Goal: Check status: Check status

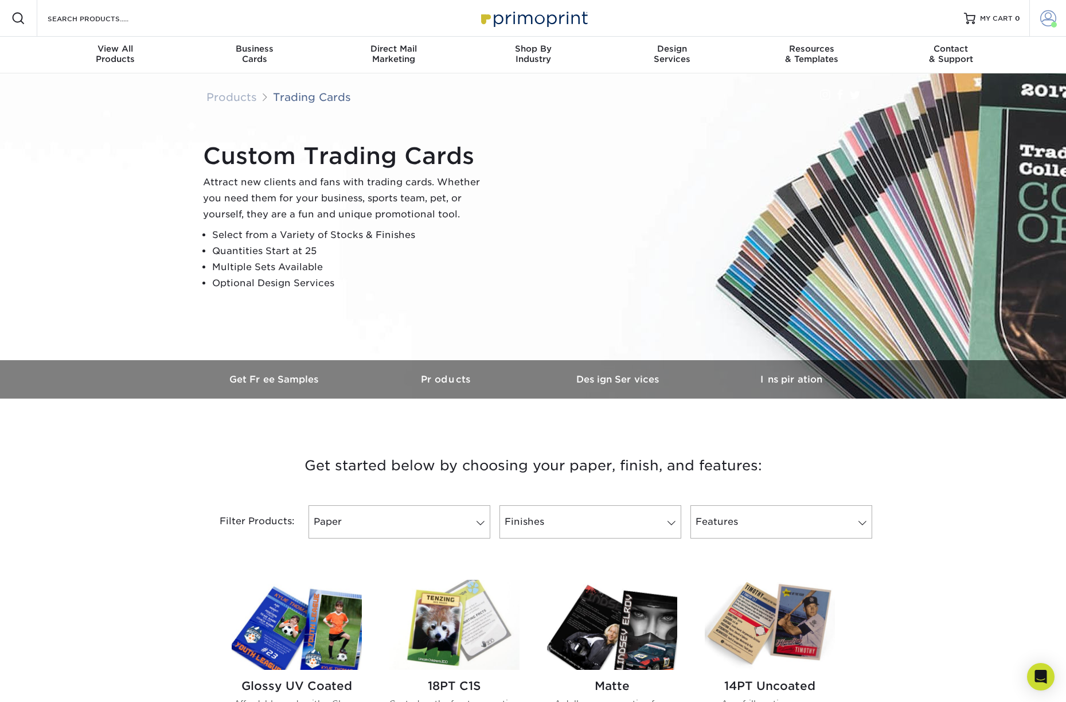
click at [1046, 19] on span at bounding box center [1048, 18] width 16 height 16
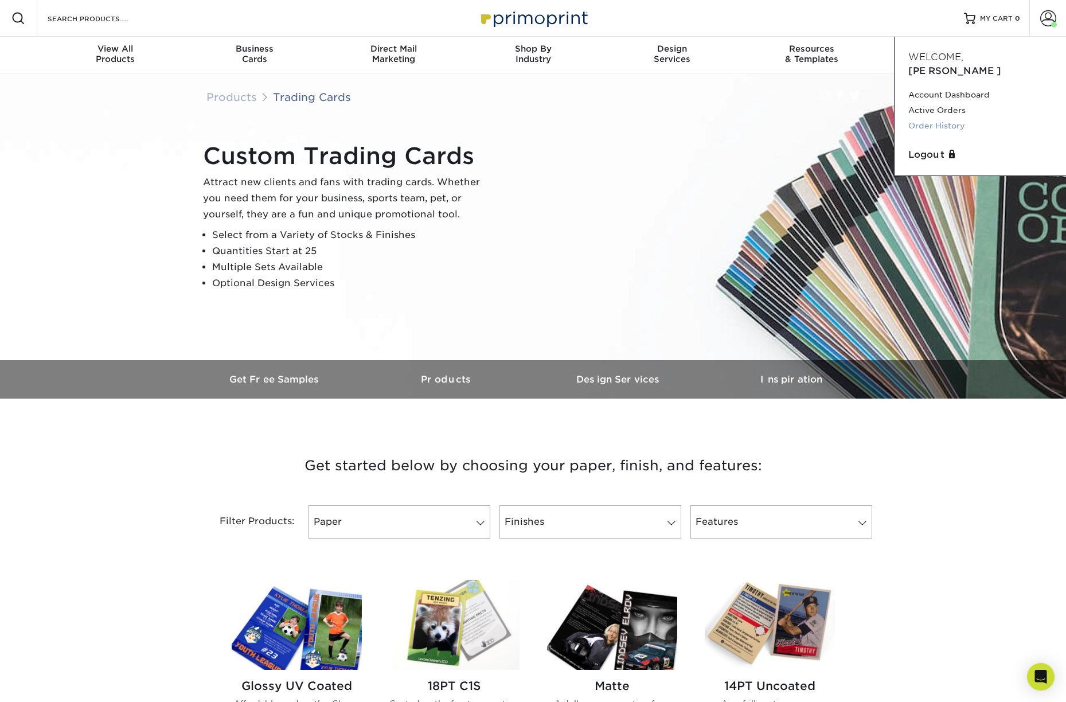
click at [944, 118] on link "Order History" at bounding box center [980, 125] width 144 height 15
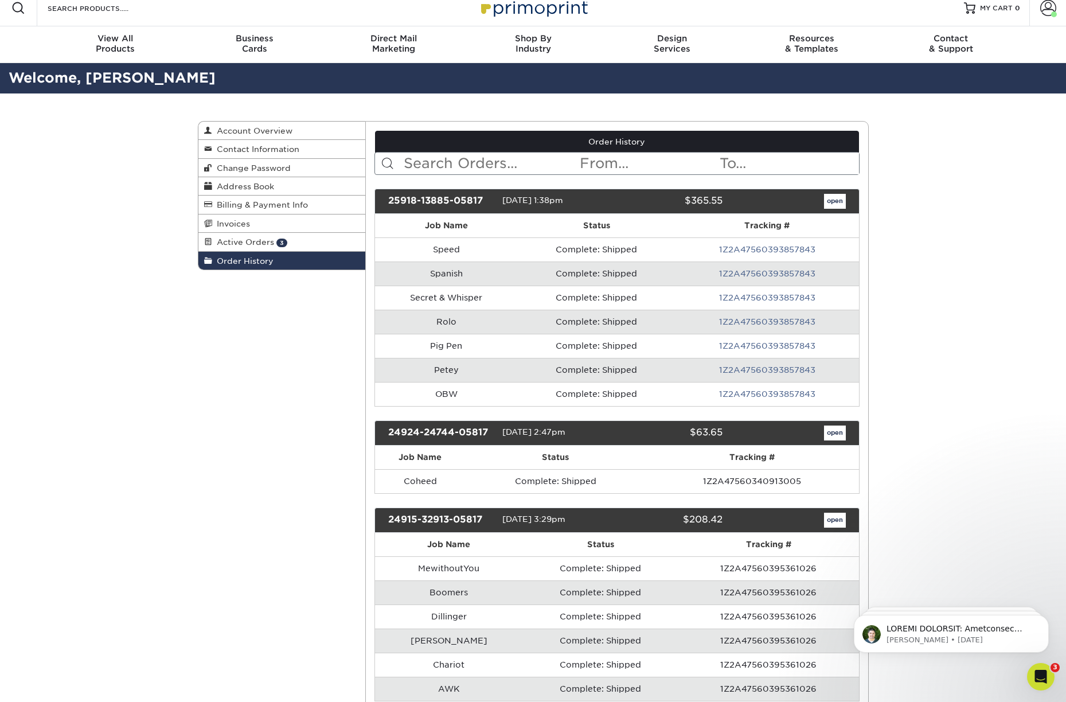
scroll to position [5, 0]
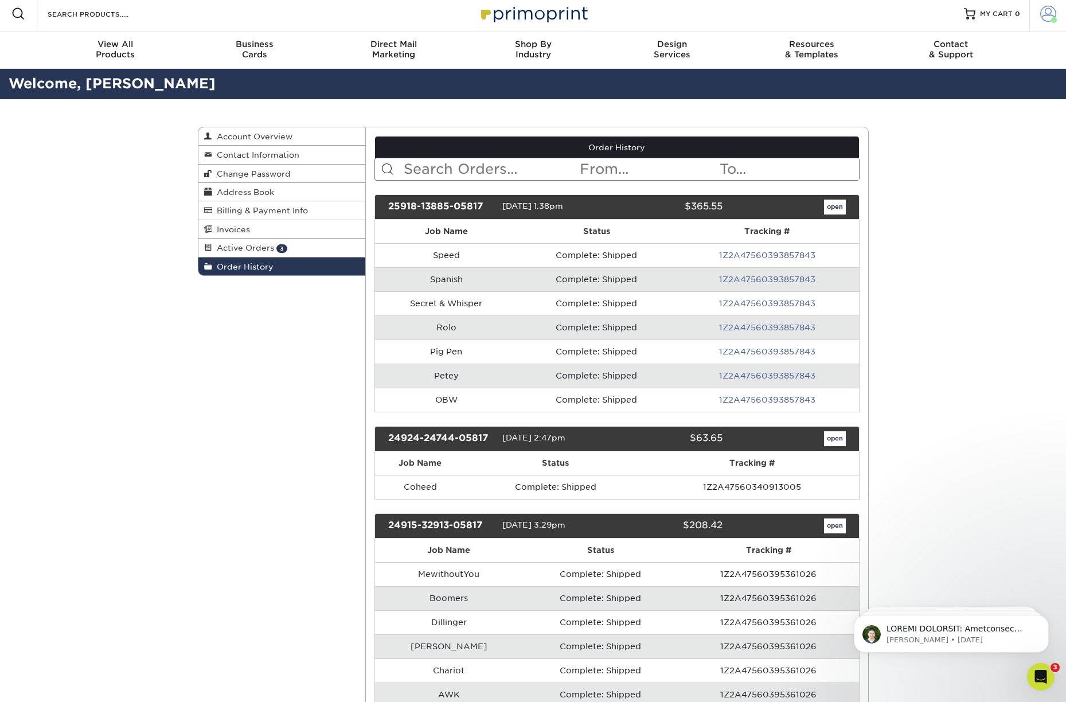
click at [1041, 14] on span at bounding box center [1048, 14] width 16 height 16
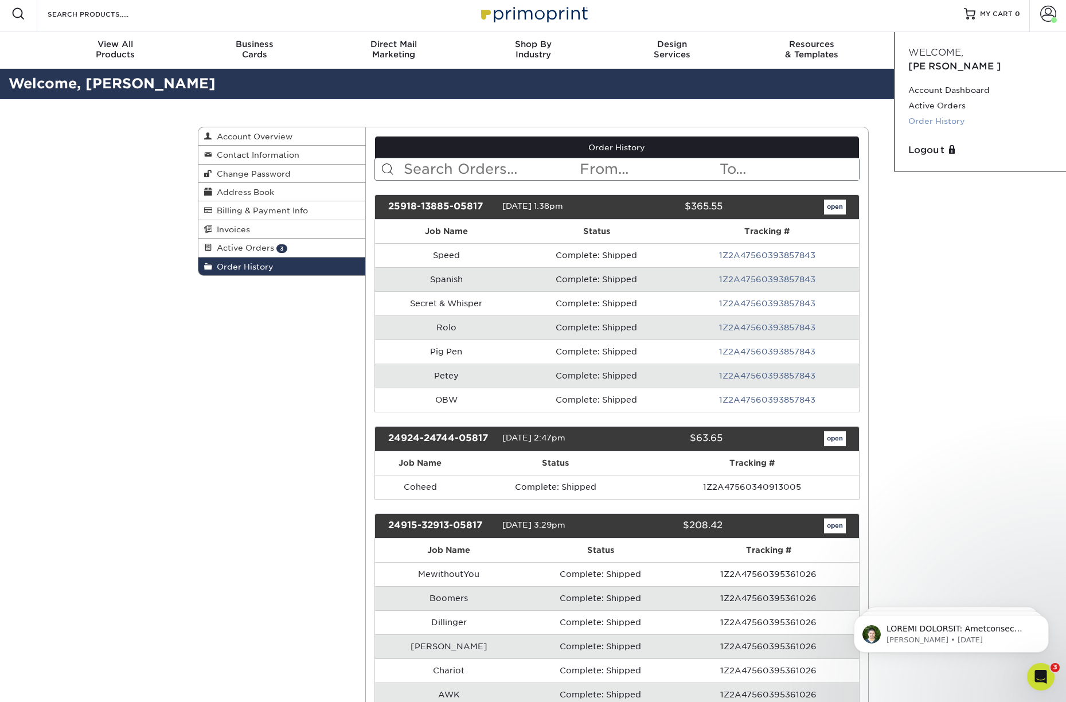
click at [946, 114] on link "Order History" at bounding box center [980, 121] width 144 height 15
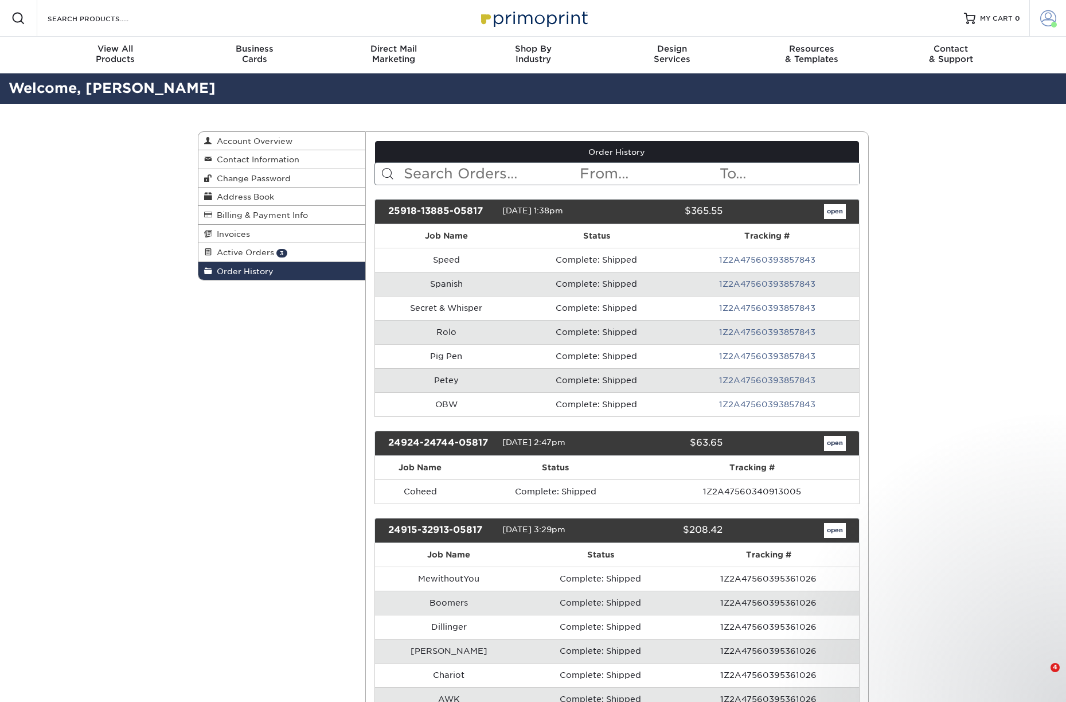
click at [1041, 17] on span at bounding box center [1048, 18] width 16 height 16
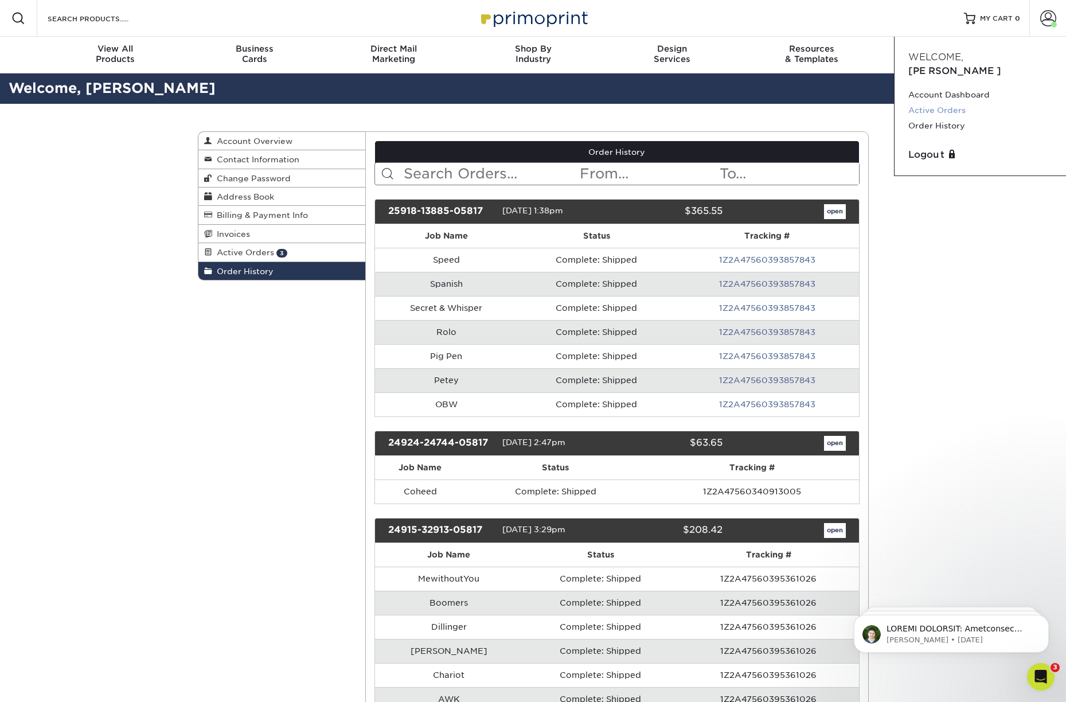
click at [927, 103] on link "Active Orders" at bounding box center [980, 110] width 144 height 15
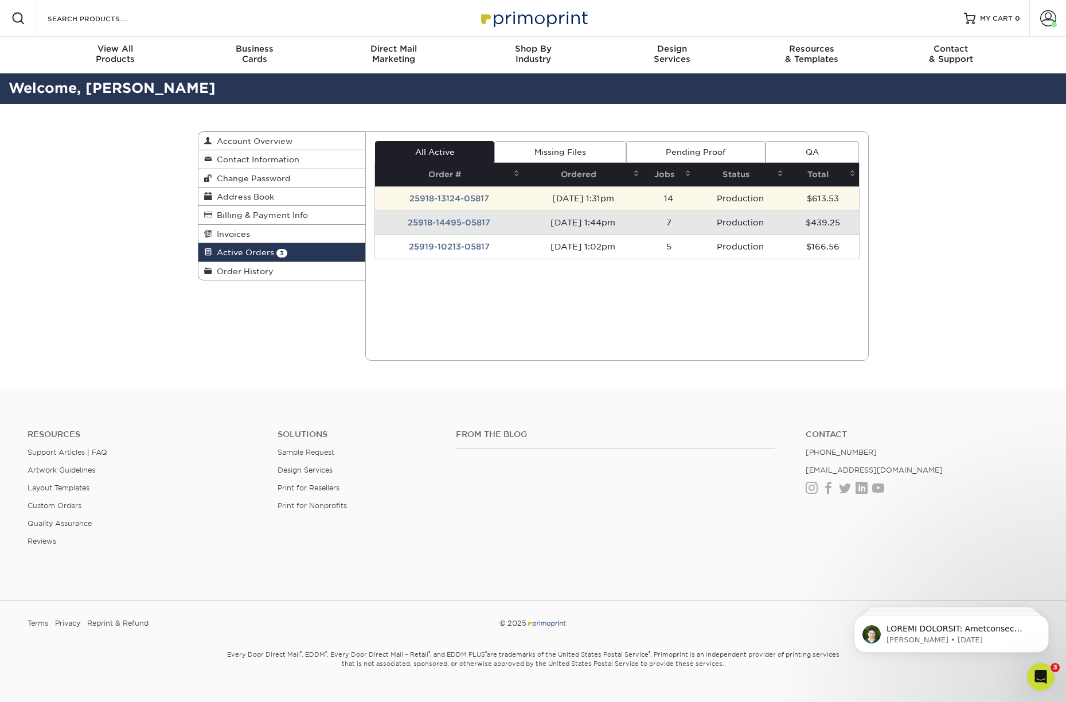
click at [460, 197] on td "25918-13124-05817" at bounding box center [449, 198] width 148 height 24
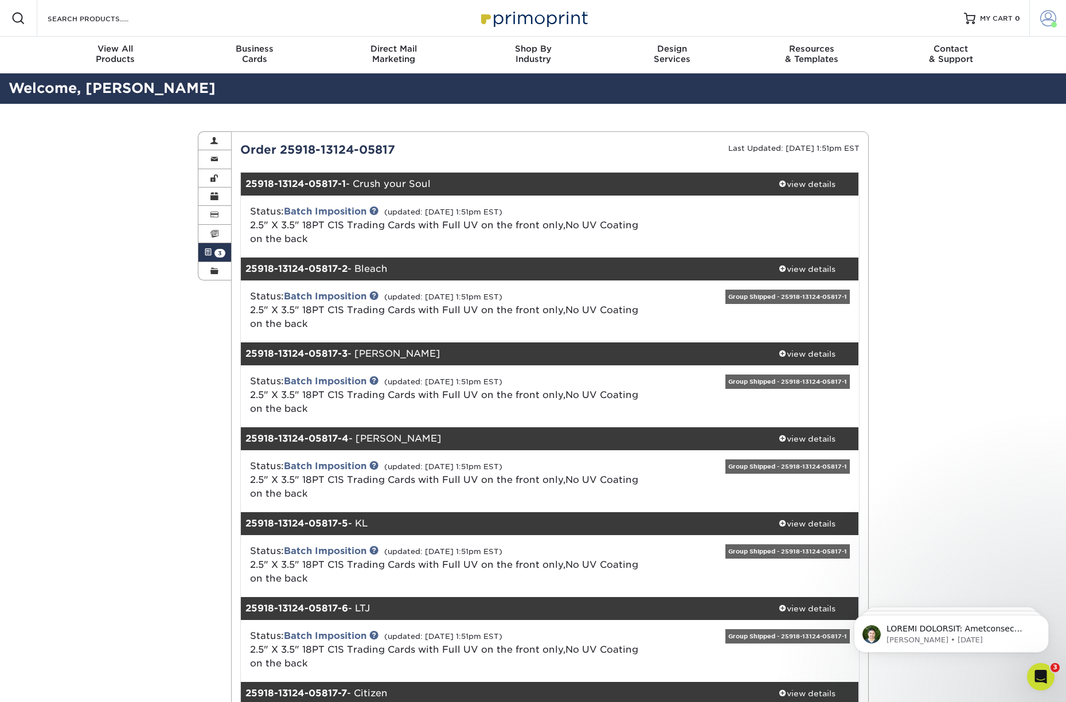
click at [1044, 20] on span at bounding box center [1048, 18] width 16 height 16
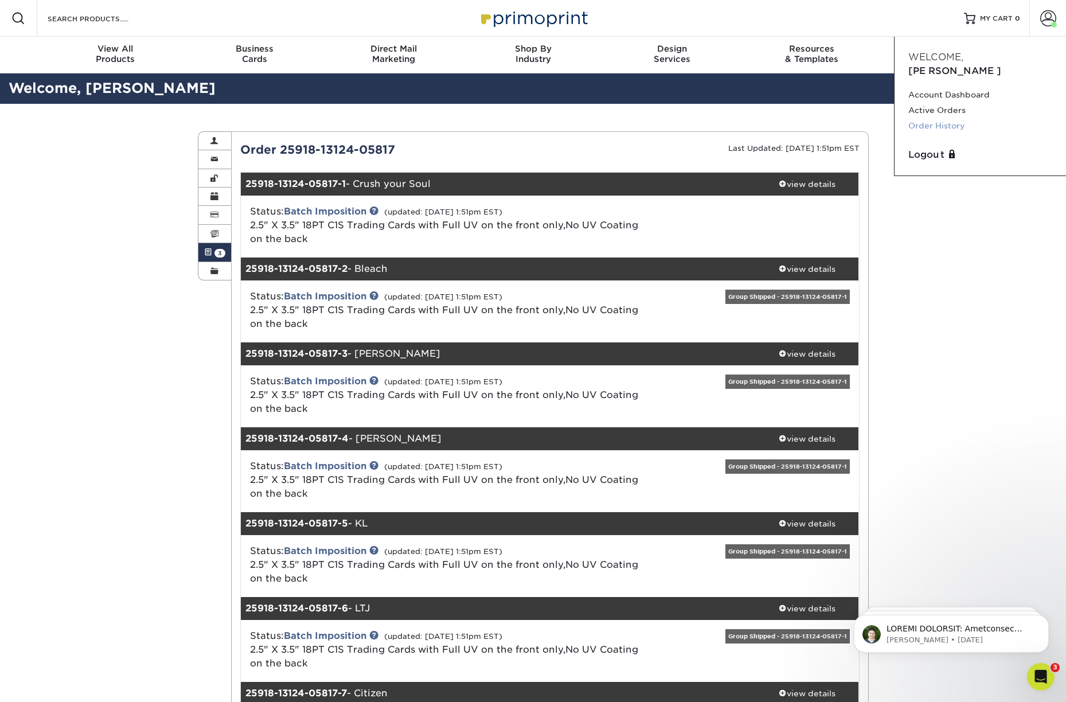
click at [939, 118] on link "Order History" at bounding box center [980, 125] width 144 height 15
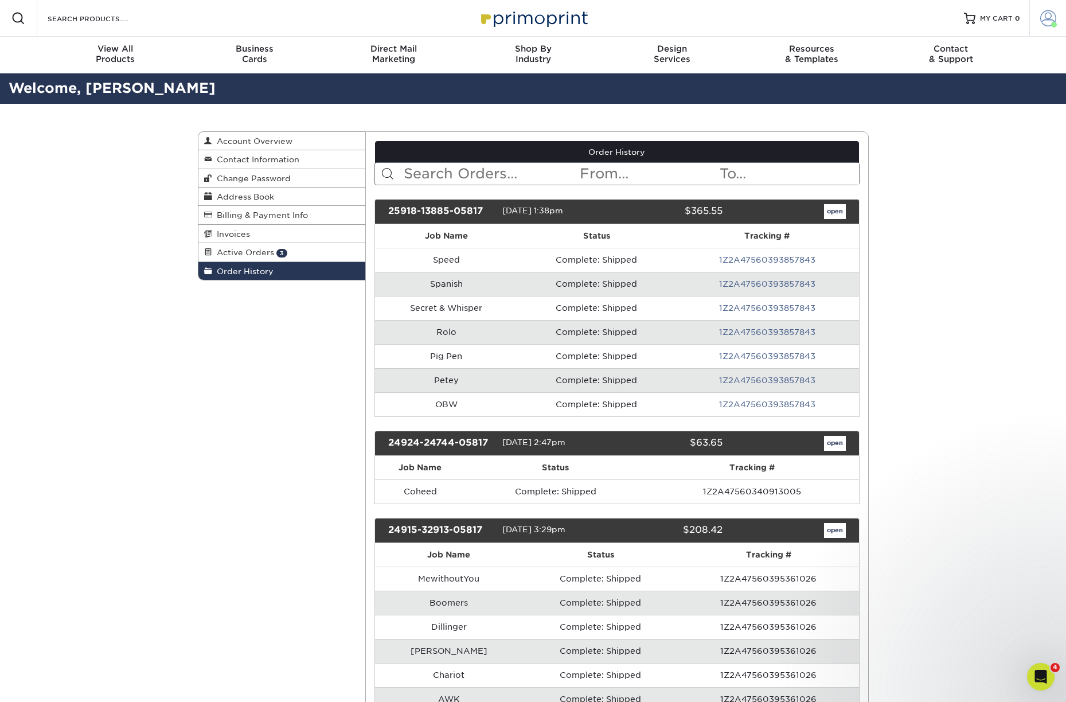
click at [1046, 17] on span at bounding box center [1048, 18] width 16 height 16
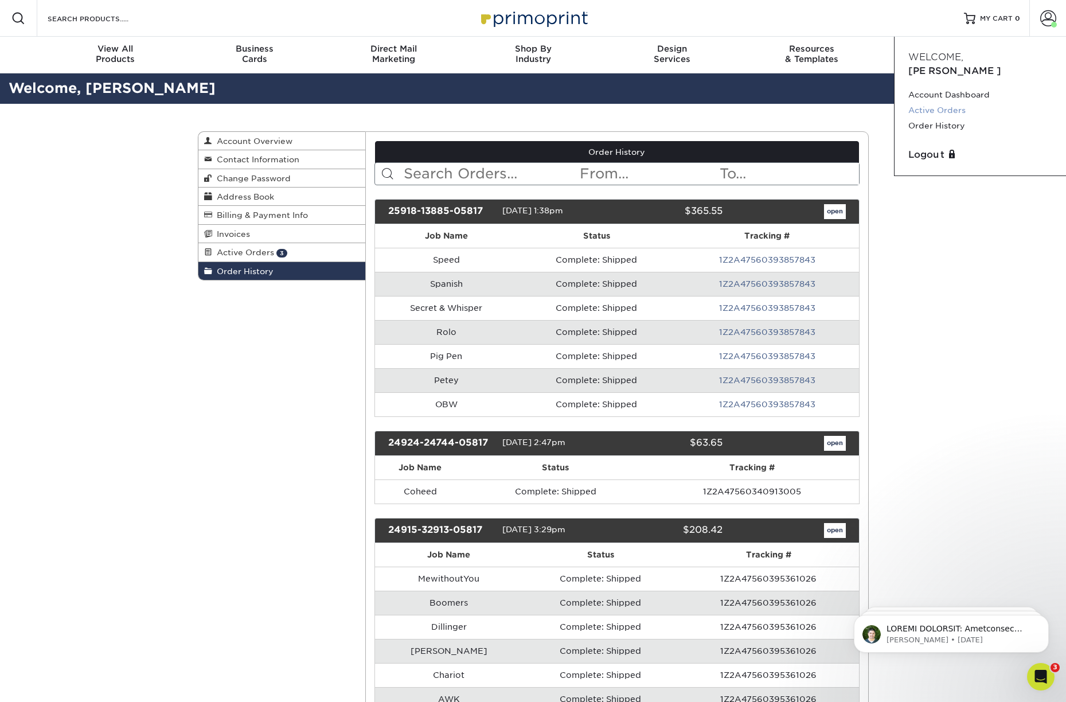
click at [948, 103] on link "Active Orders" at bounding box center [980, 110] width 144 height 15
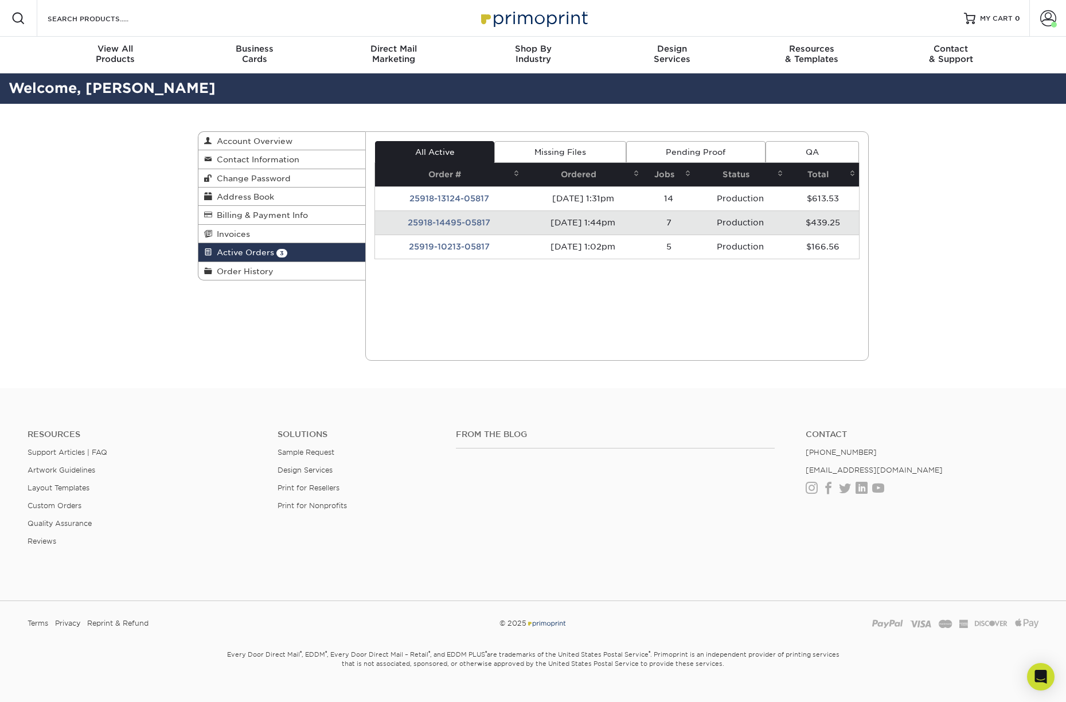
click at [455, 247] on td "25919-10213-05817" at bounding box center [449, 247] width 148 height 24
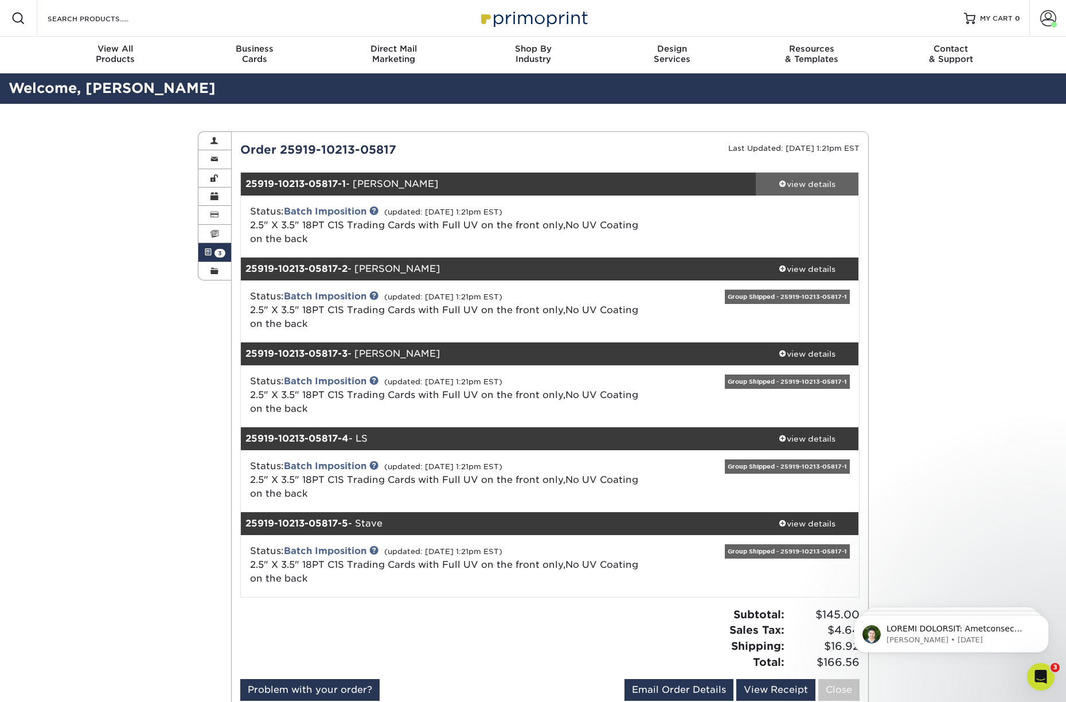
click at [808, 186] on div "view details" at bounding box center [807, 183] width 103 height 11
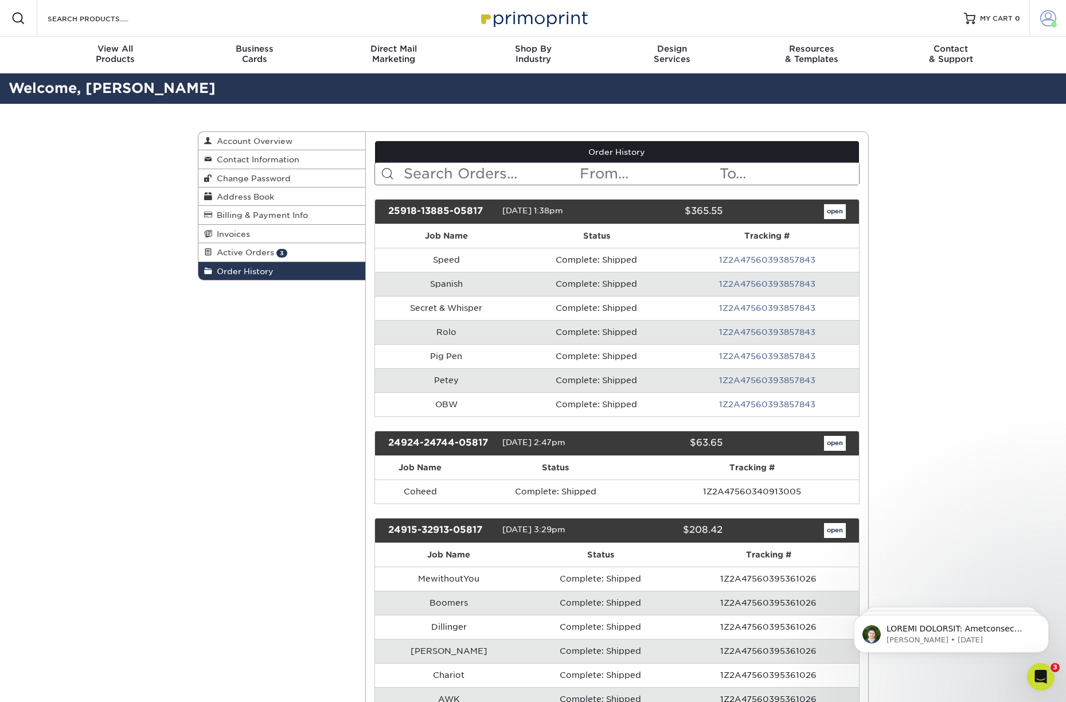
click at [1040, 21] on span at bounding box center [1048, 18] width 16 height 16
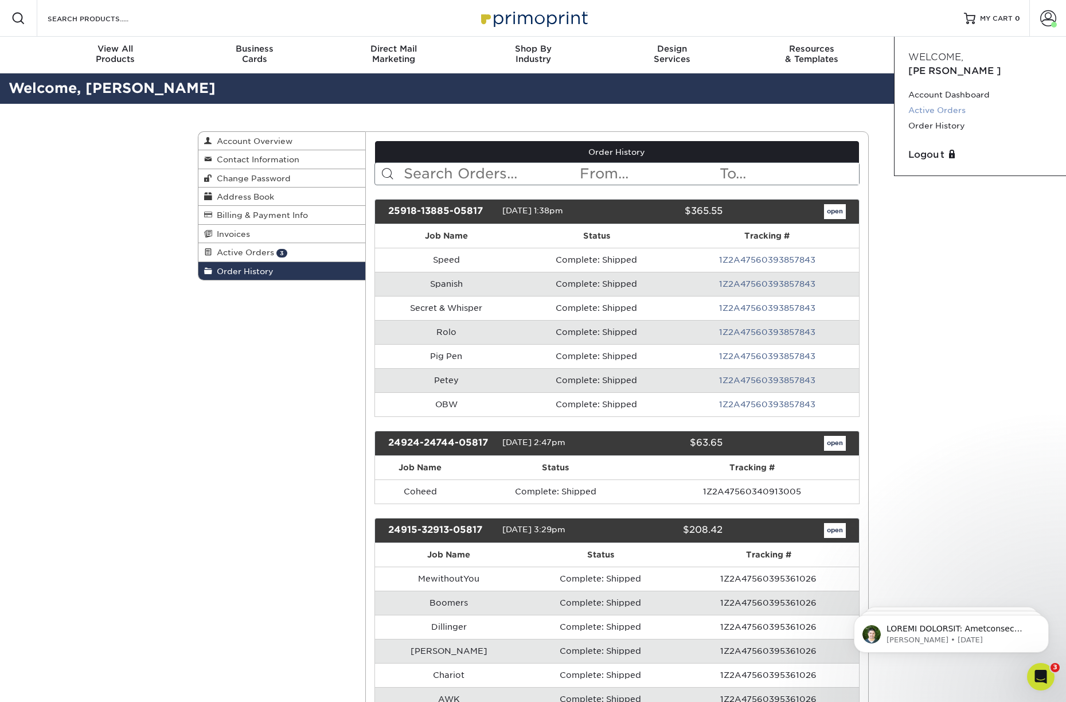
click at [943, 103] on link "Active Orders" at bounding box center [980, 110] width 144 height 15
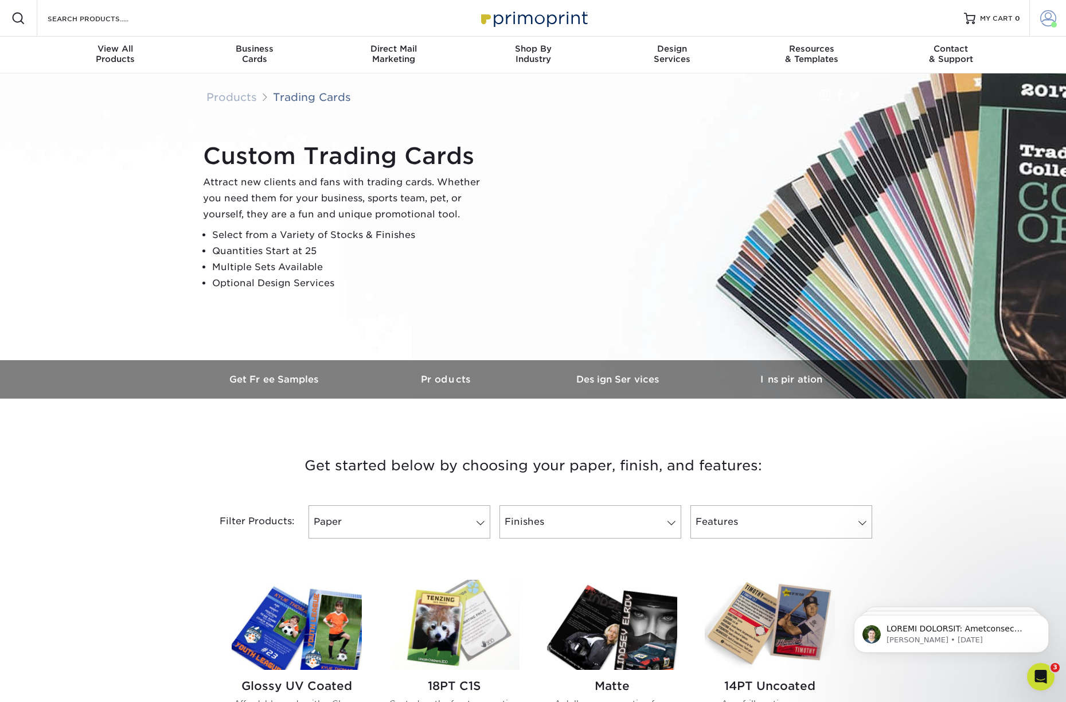
click at [1043, 15] on span at bounding box center [1048, 18] width 16 height 16
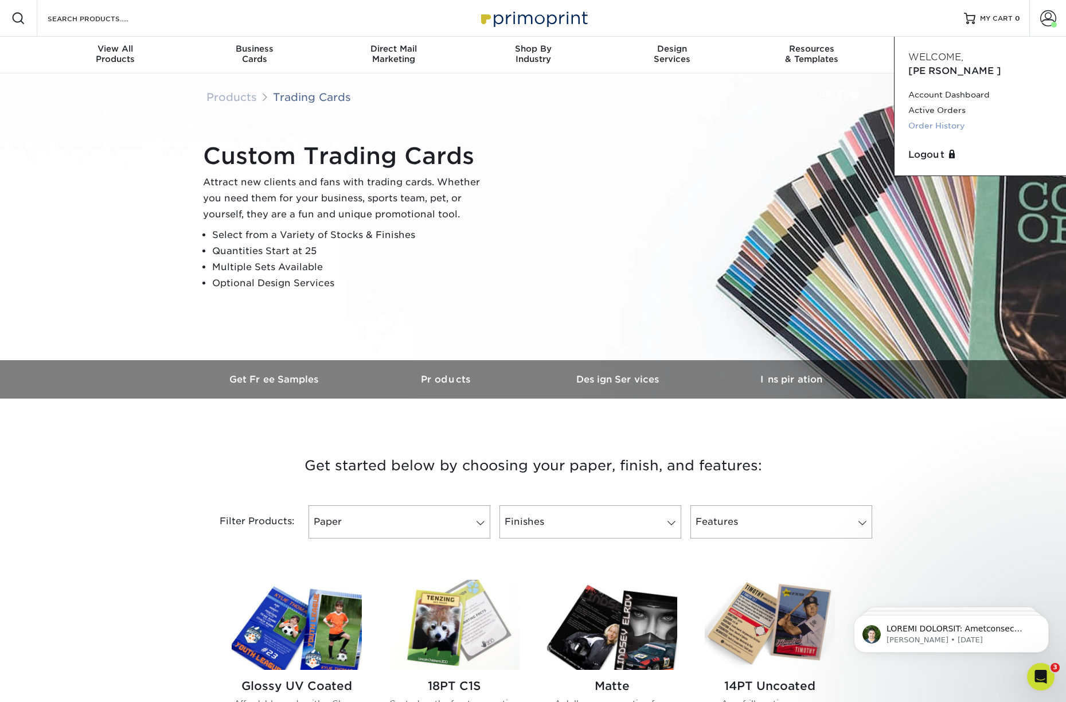
click at [947, 118] on link "Order History" at bounding box center [980, 125] width 144 height 15
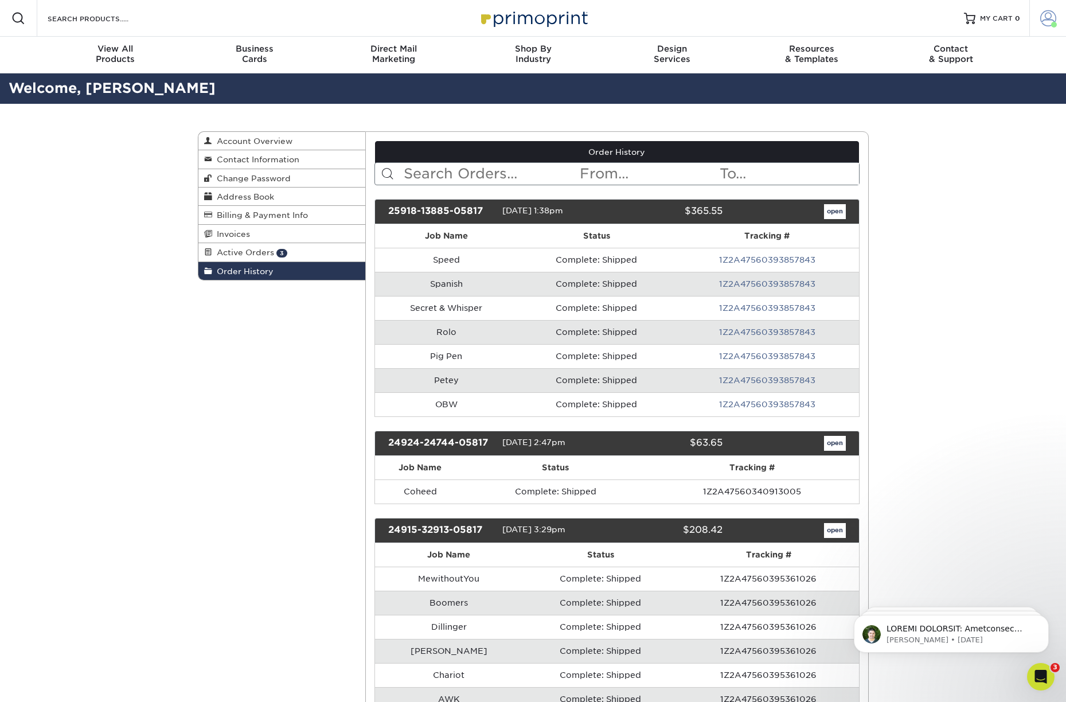
click at [1044, 21] on span at bounding box center [1048, 18] width 16 height 16
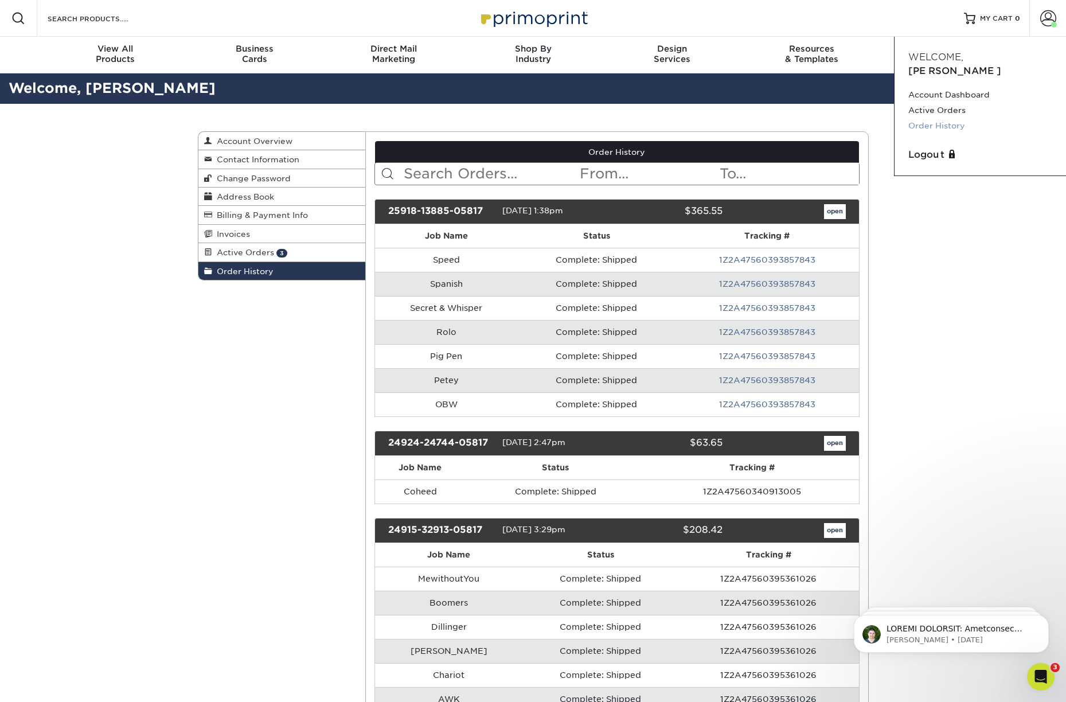
click at [941, 118] on link "Order History" at bounding box center [980, 125] width 144 height 15
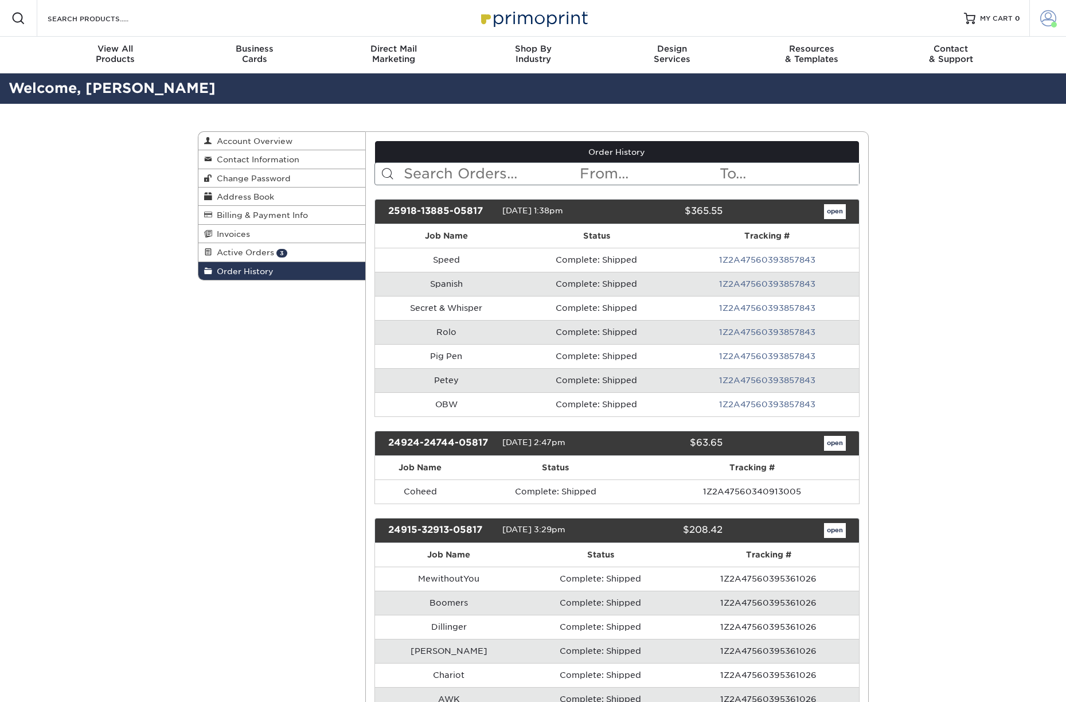
click at [1046, 23] on span at bounding box center [1048, 18] width 16 height 16
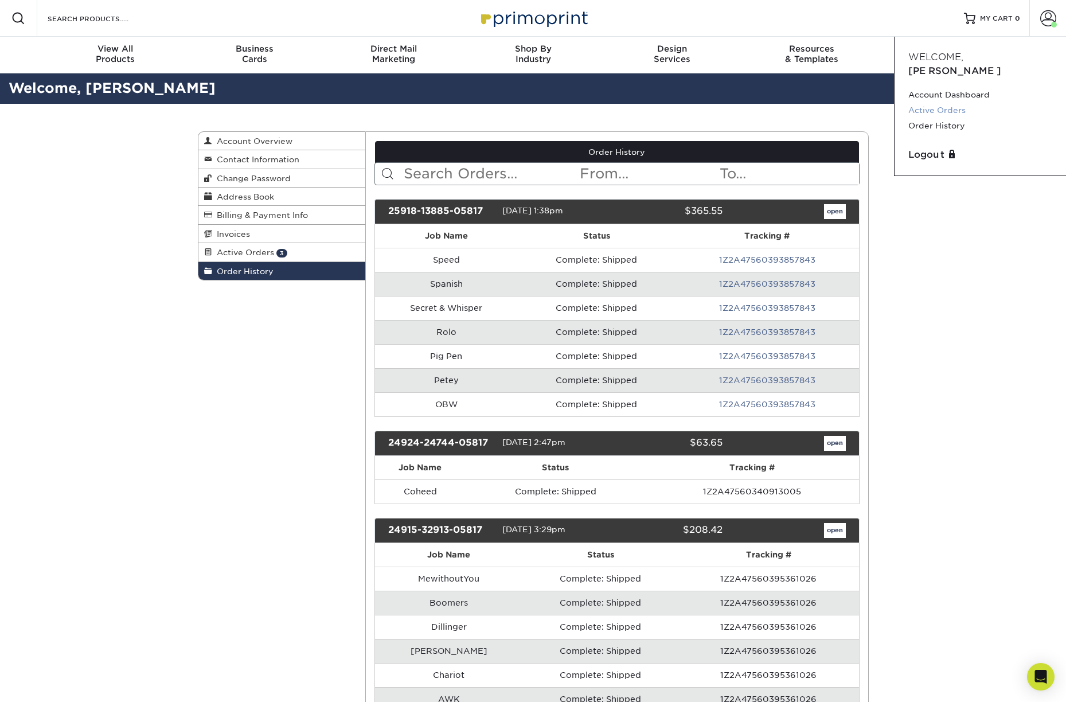
click at [950, 103] on link "Active Orders" at bounding box center [980, 110] width 144 height 15
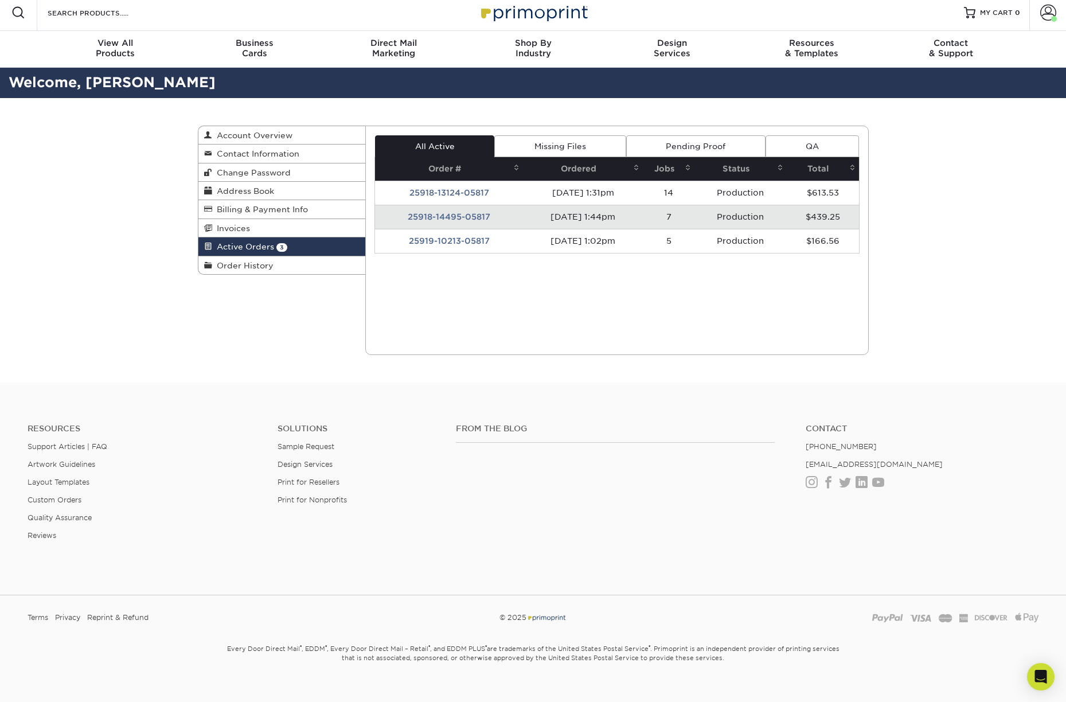
click at [454, 241] on td "25919-10213-05817" at bounding box center [449, 241] width 148 height 24
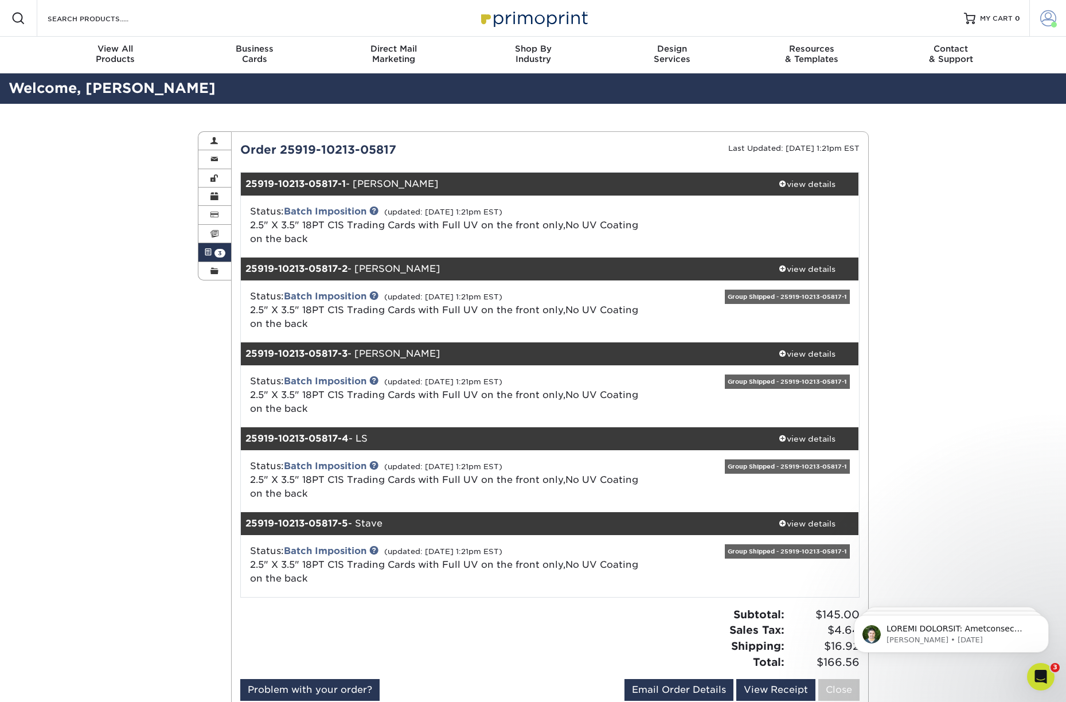
click at [1045, 21] on span at bounding box center [1048, 18] width 16 height 16
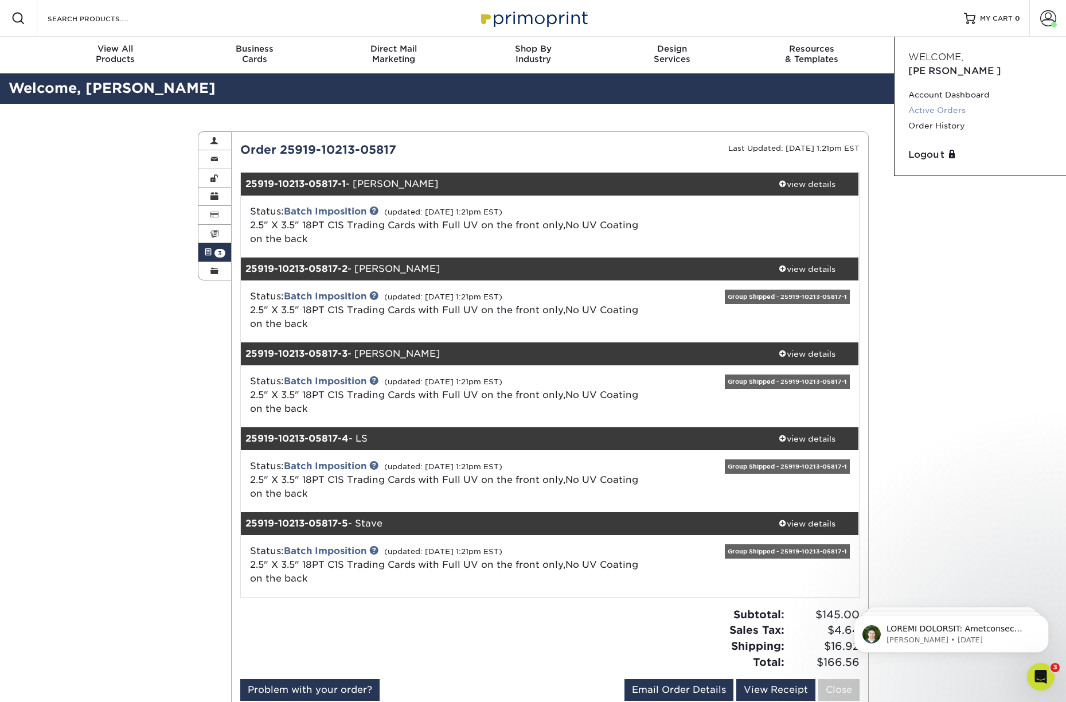
click at [948, 103] on link "Active Orders" at bounding box center [980, 110] width 144 height 15
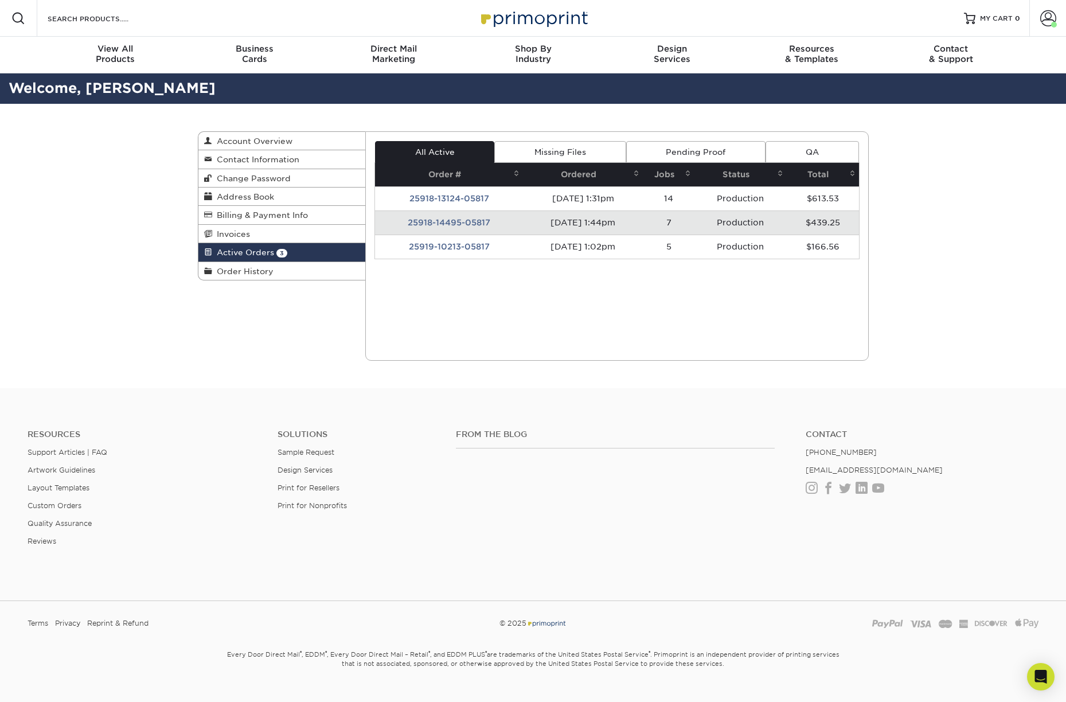
click at [448, 220] on td "25918-14495-05817" at bounding box center [449, 222] width 148 height 24
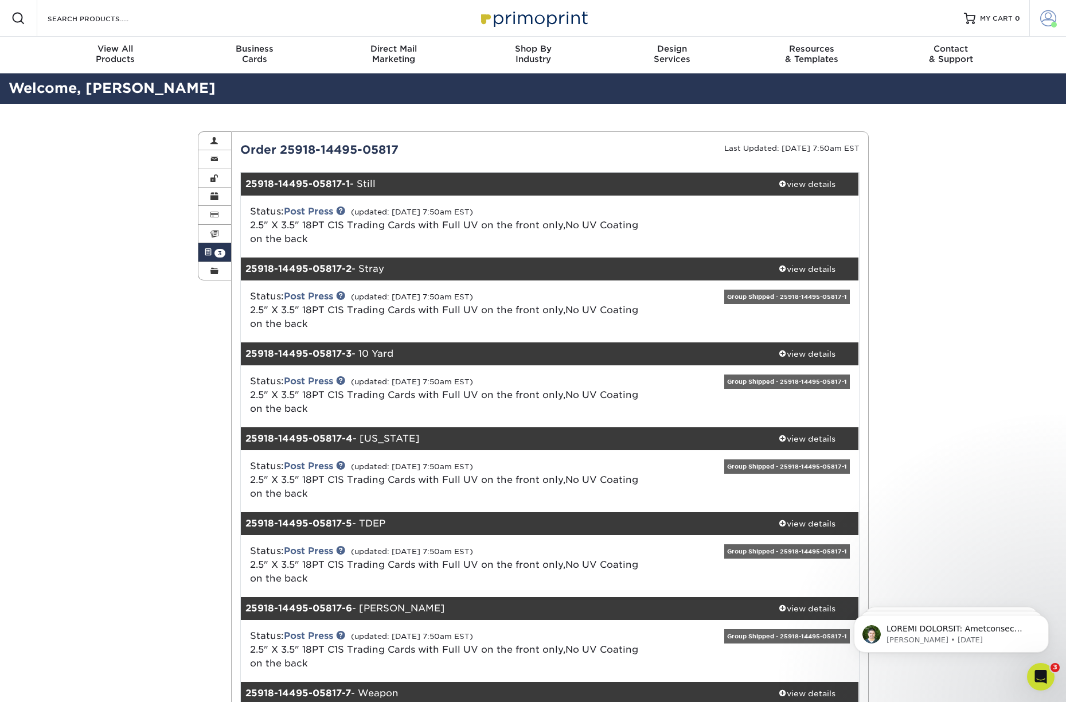
click at [1042, 19] on span at bounding box center [1048, 18] width 16 height 16
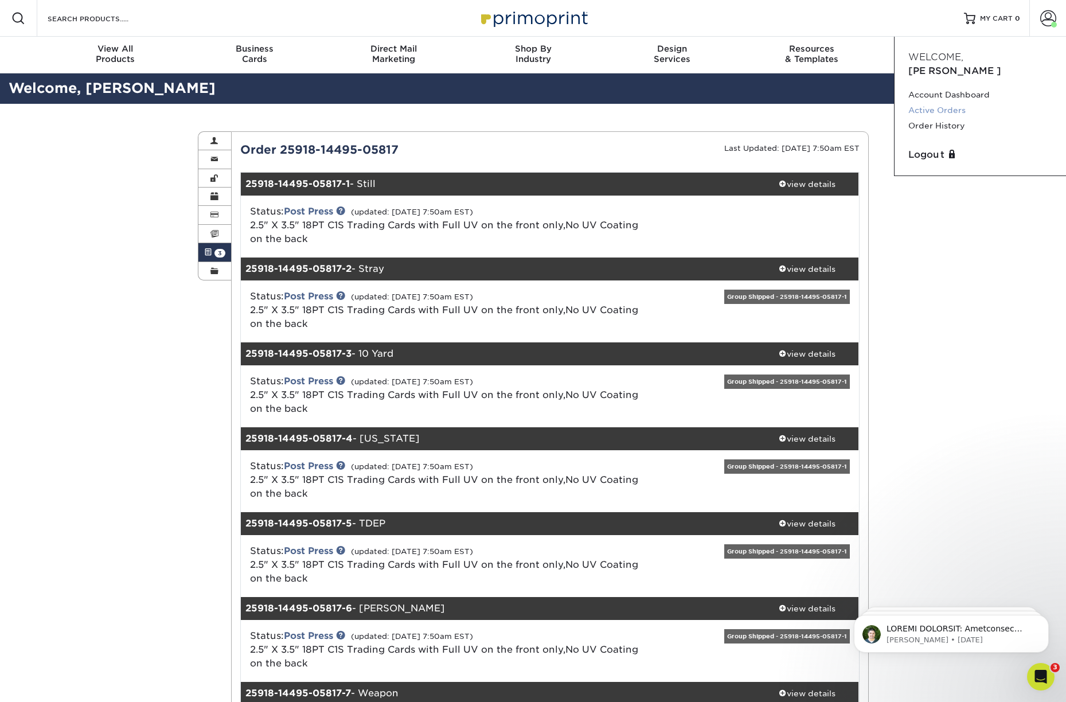
click at [943, 103] on link "Active Orders" at bounding box center [980, 110] width 144 height 15
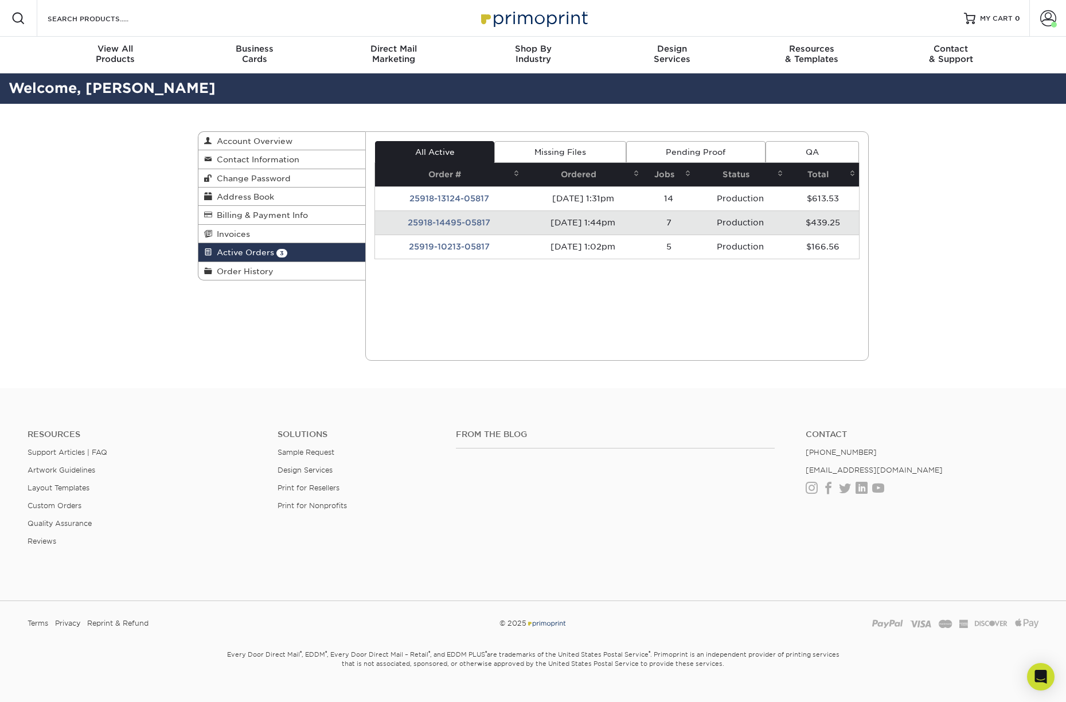
click at [470, 198] on td "25918-13124-05817" at bounding box center [449, 198] width 148 height 24
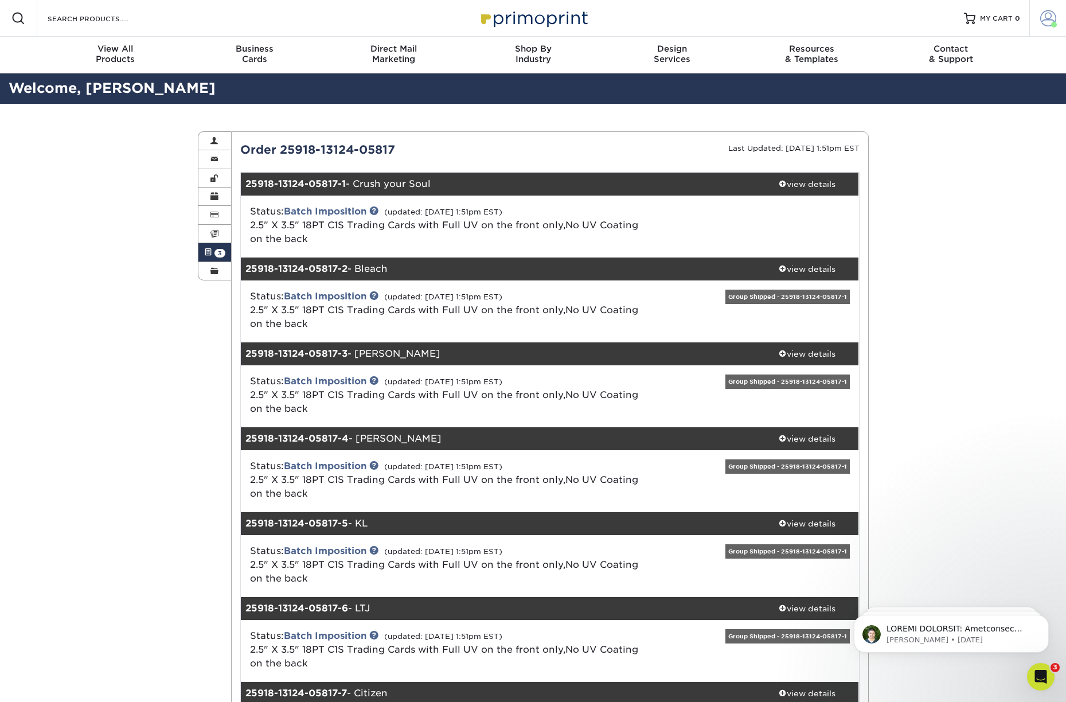
click at [1046, 19] on span at bounding box center [1048, 18] width 16 height 16
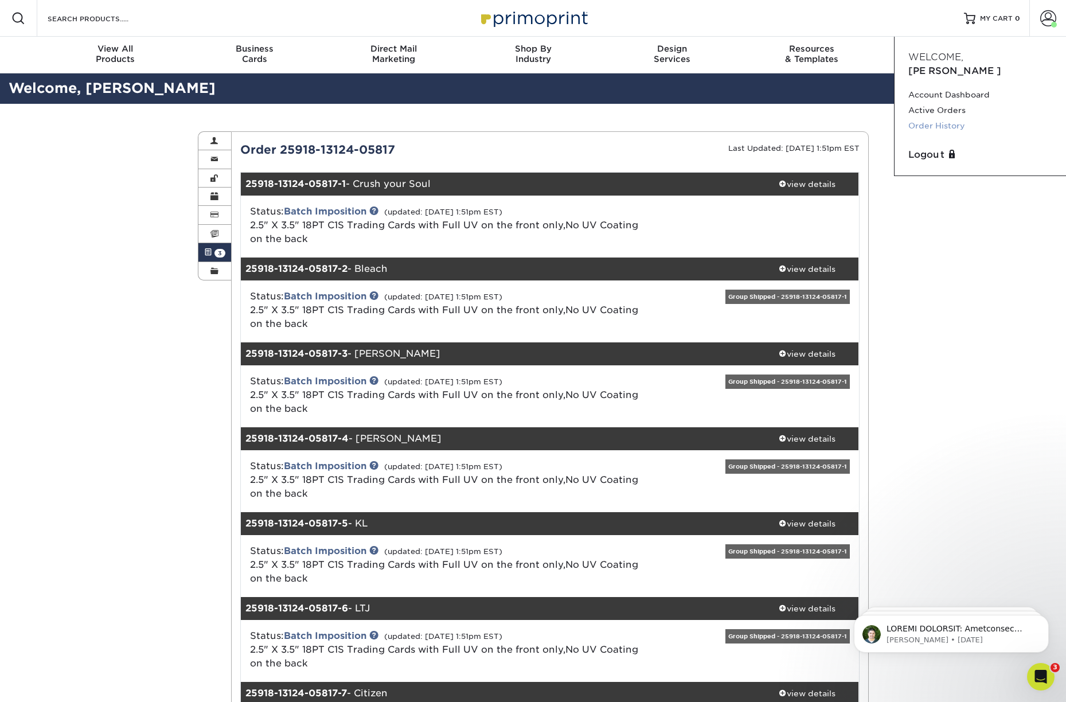
click at [933, 118] on link "Order History" at bounding box center [980, 125] width 144 height 15
